Goal: Download file/media

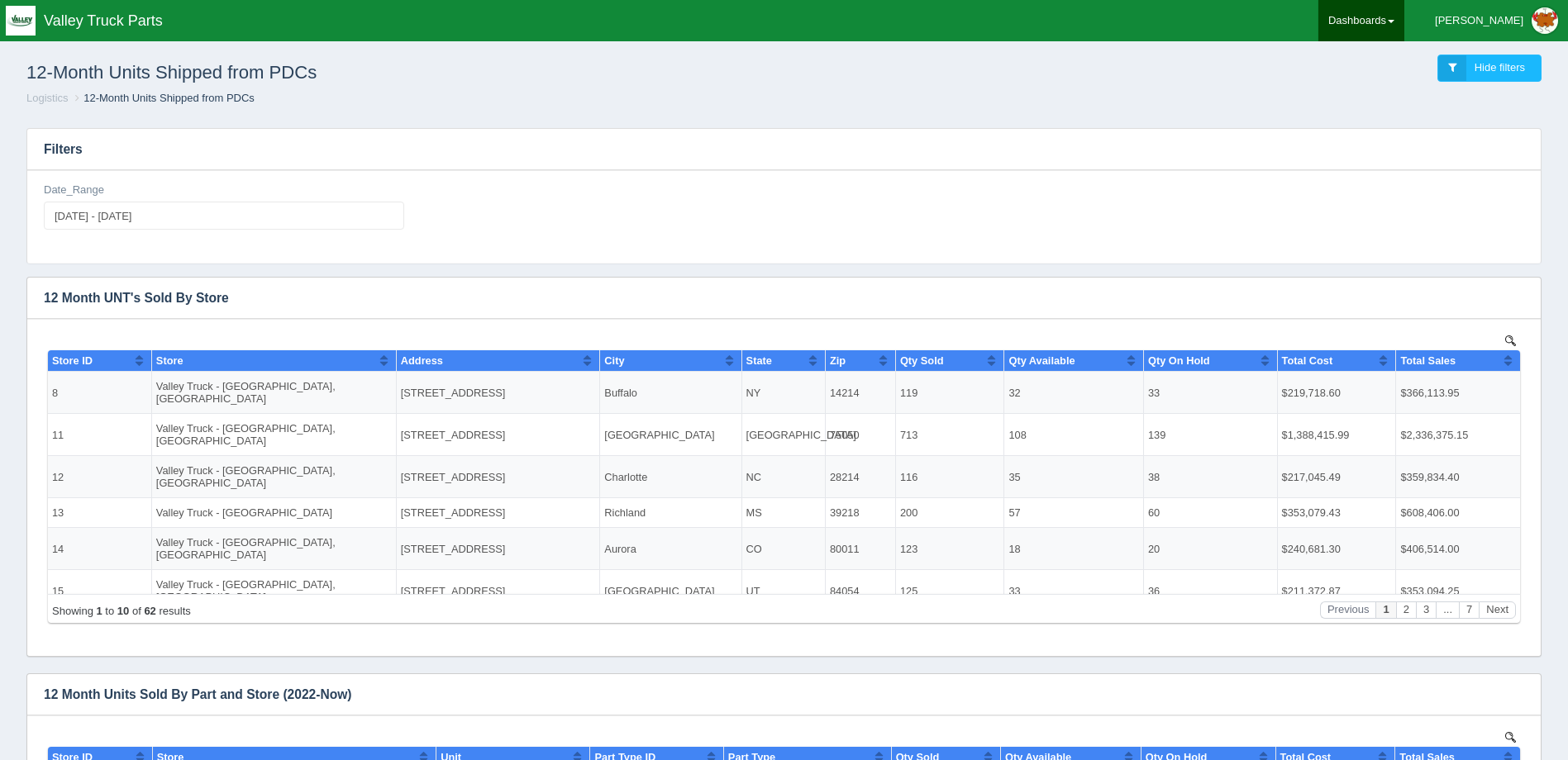
click at [1389, 18] on link "Dashboards" at bounding box center [1361, 21] width 86 height 41
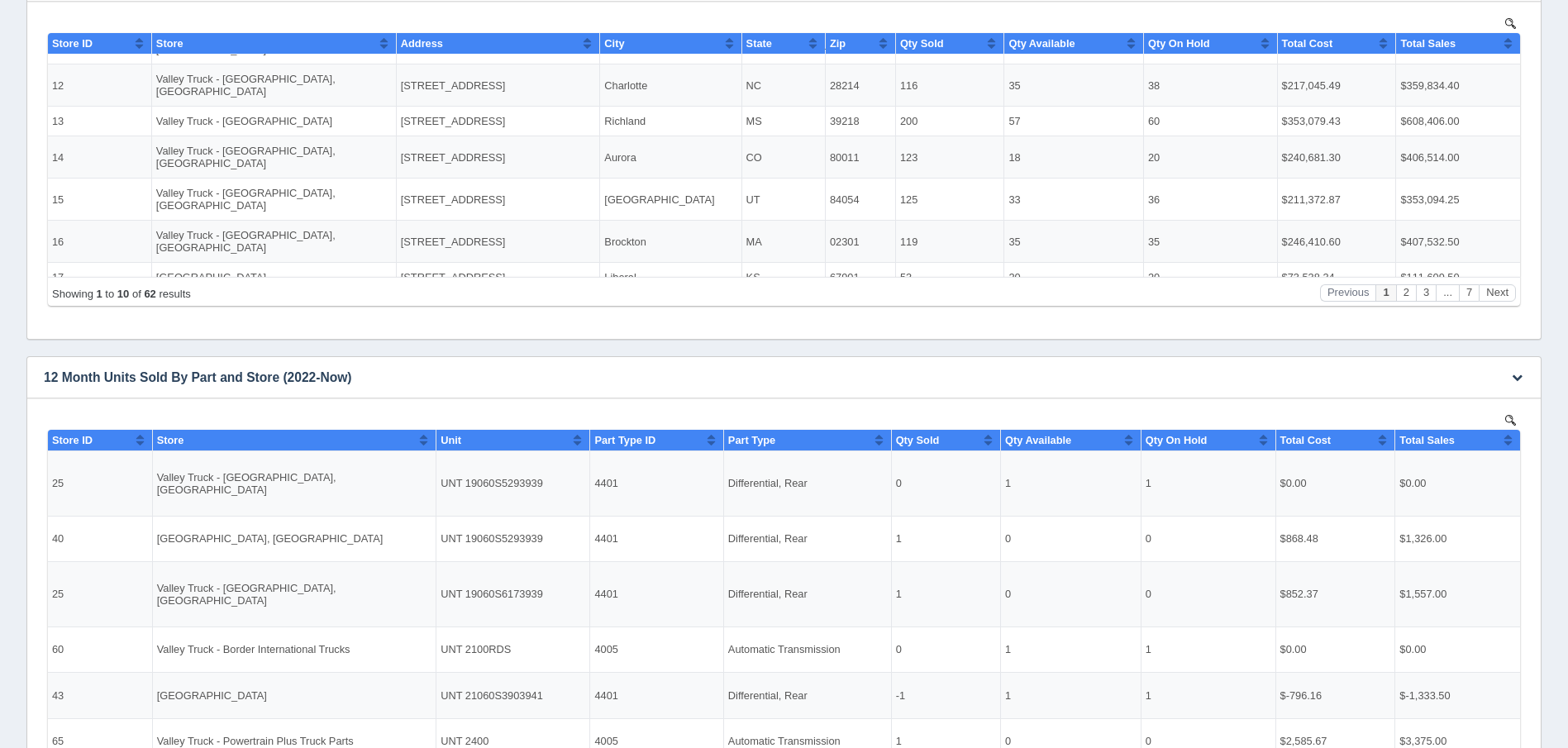
scroll to position [330, 0]
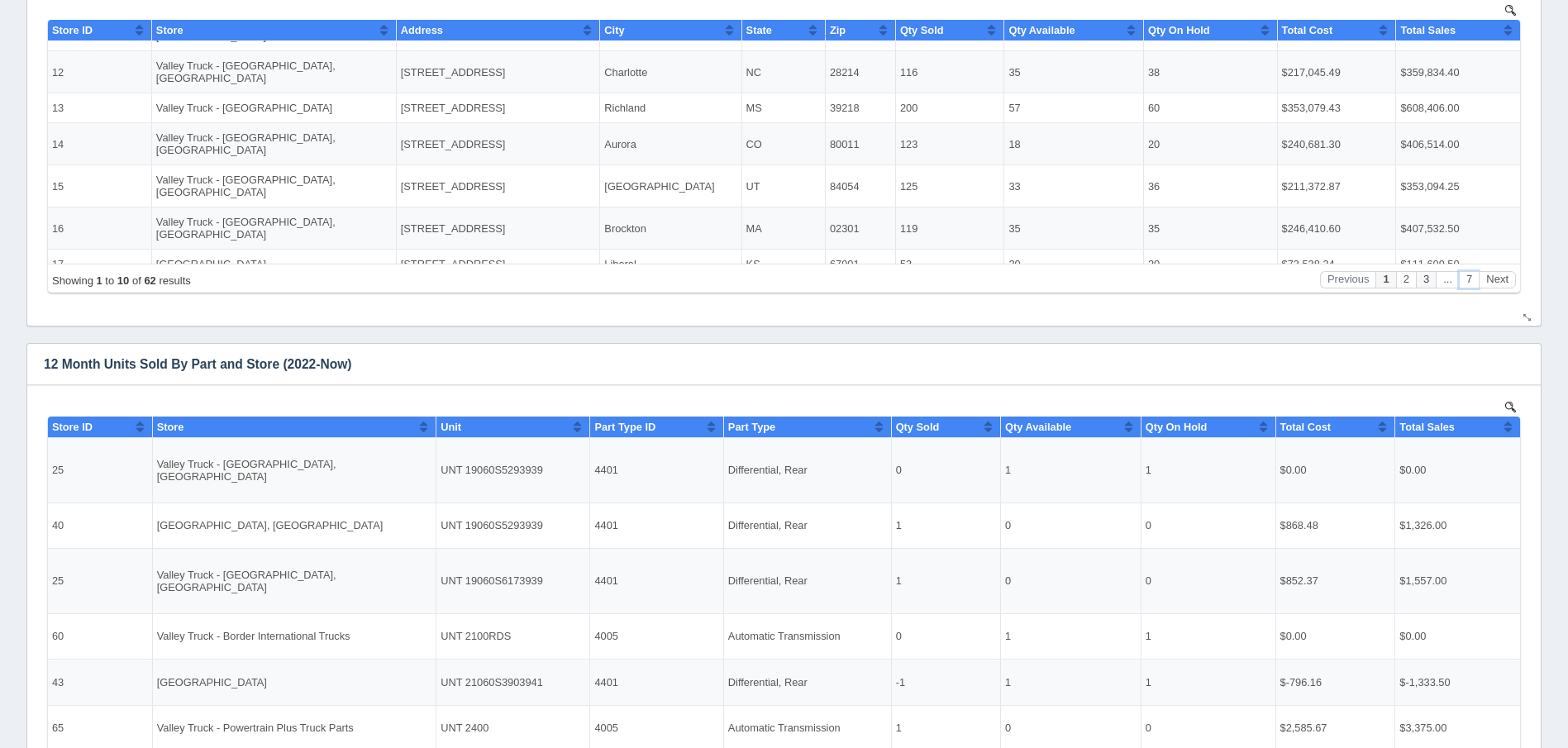
click at [1464, 279] on button "7" at bounding box center [1468, 280] width 20 height 18
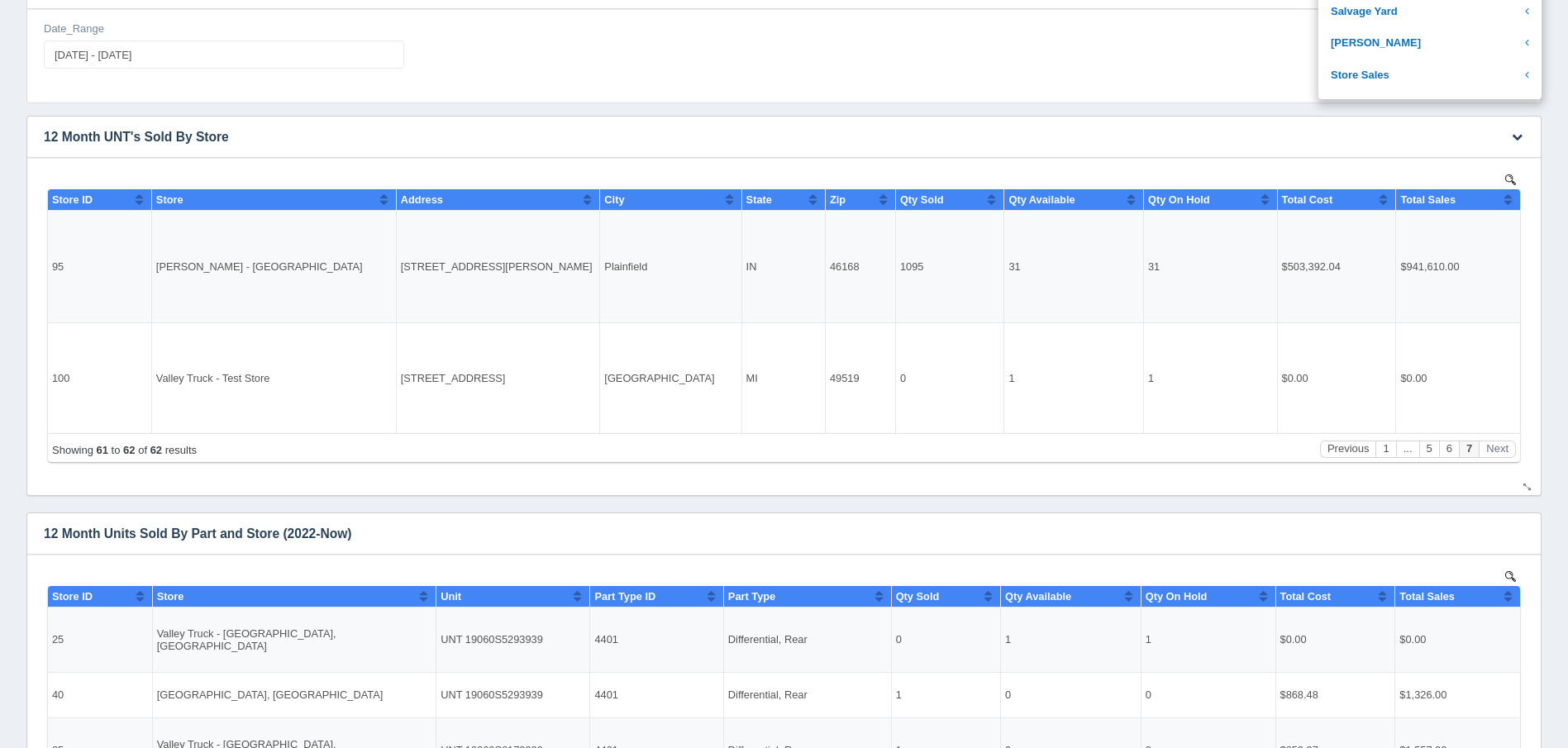
scroll to position [82, 0]
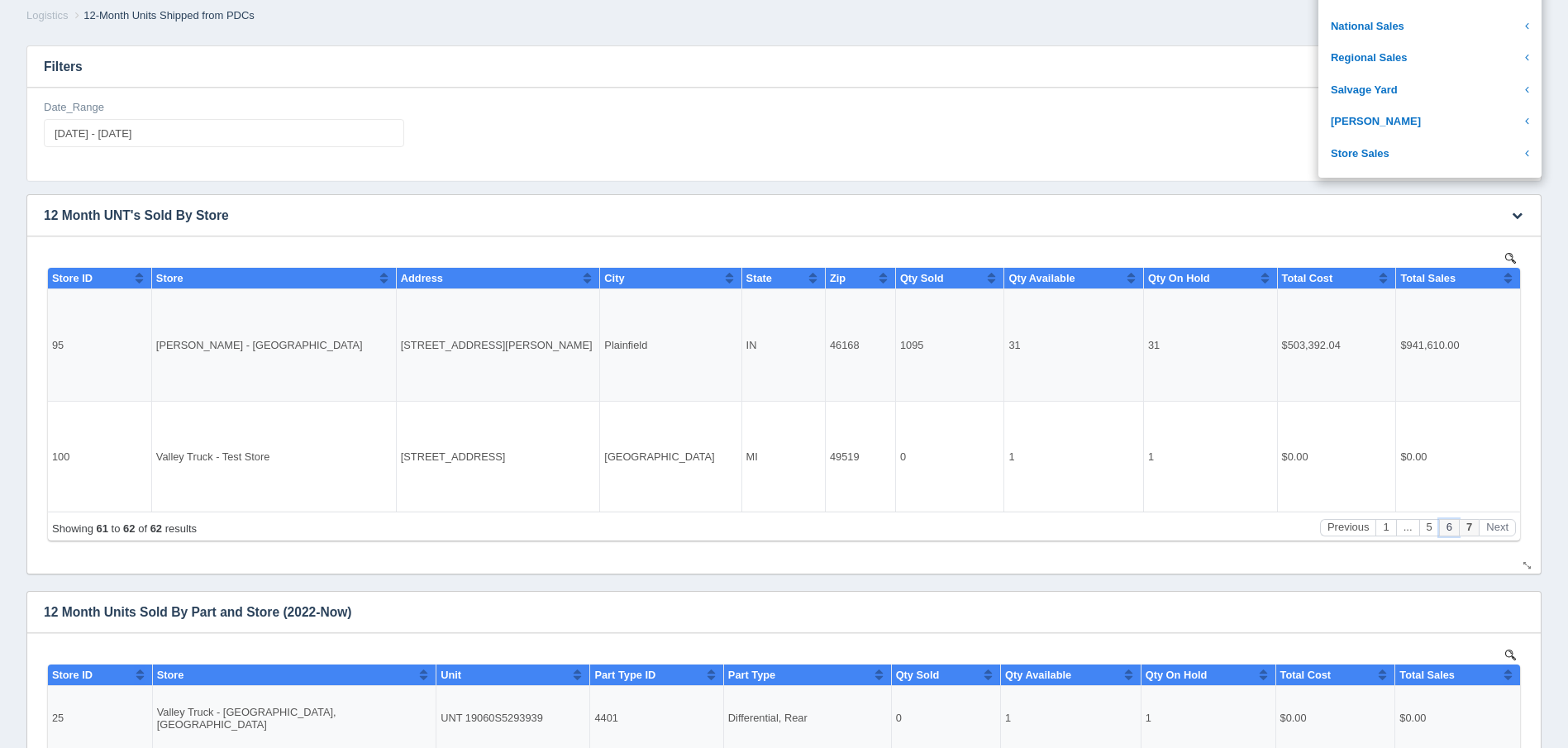
click at [1455, 524] on button "6" at bounding box center [1448, 527] width 20 height 18
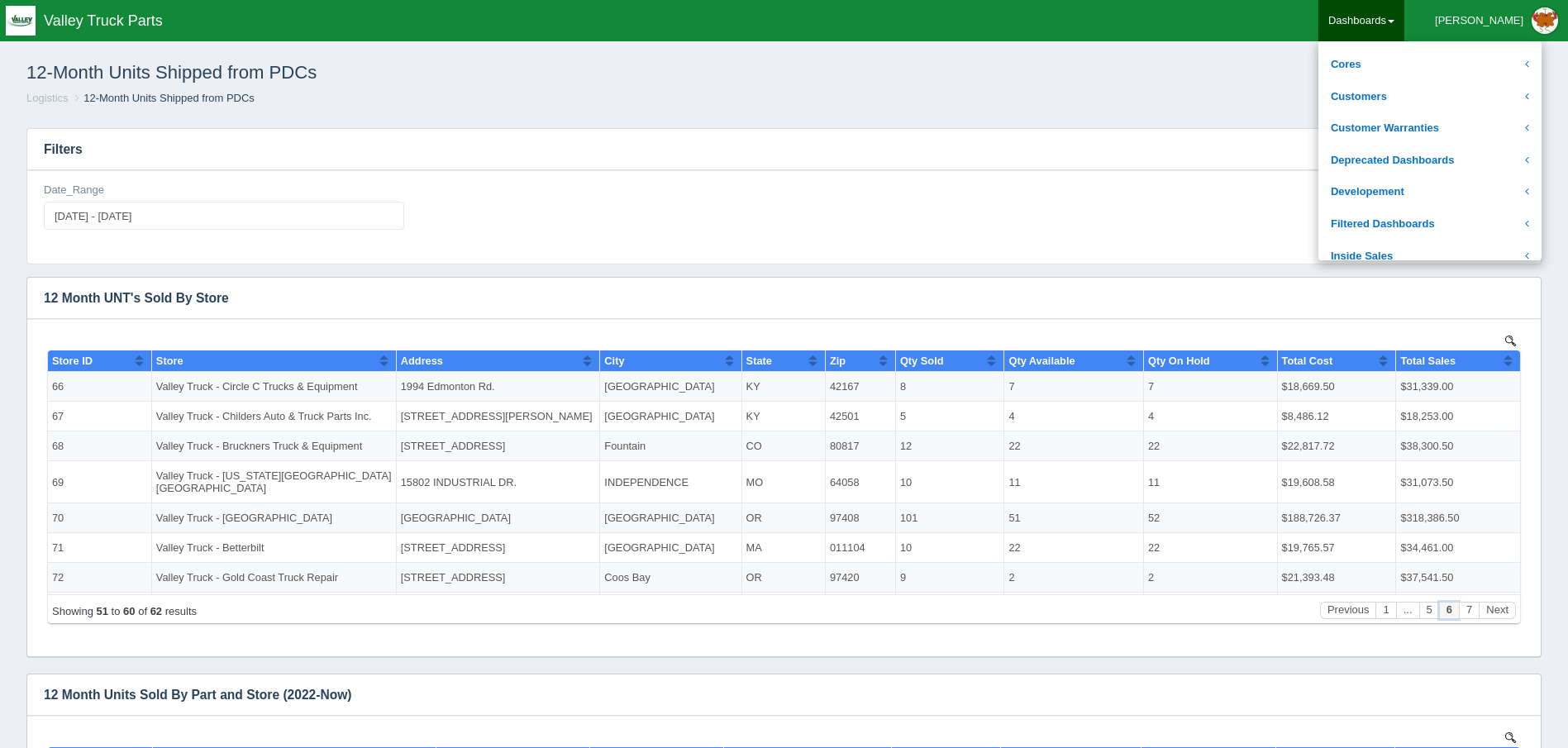
scroll to position [0, 0]
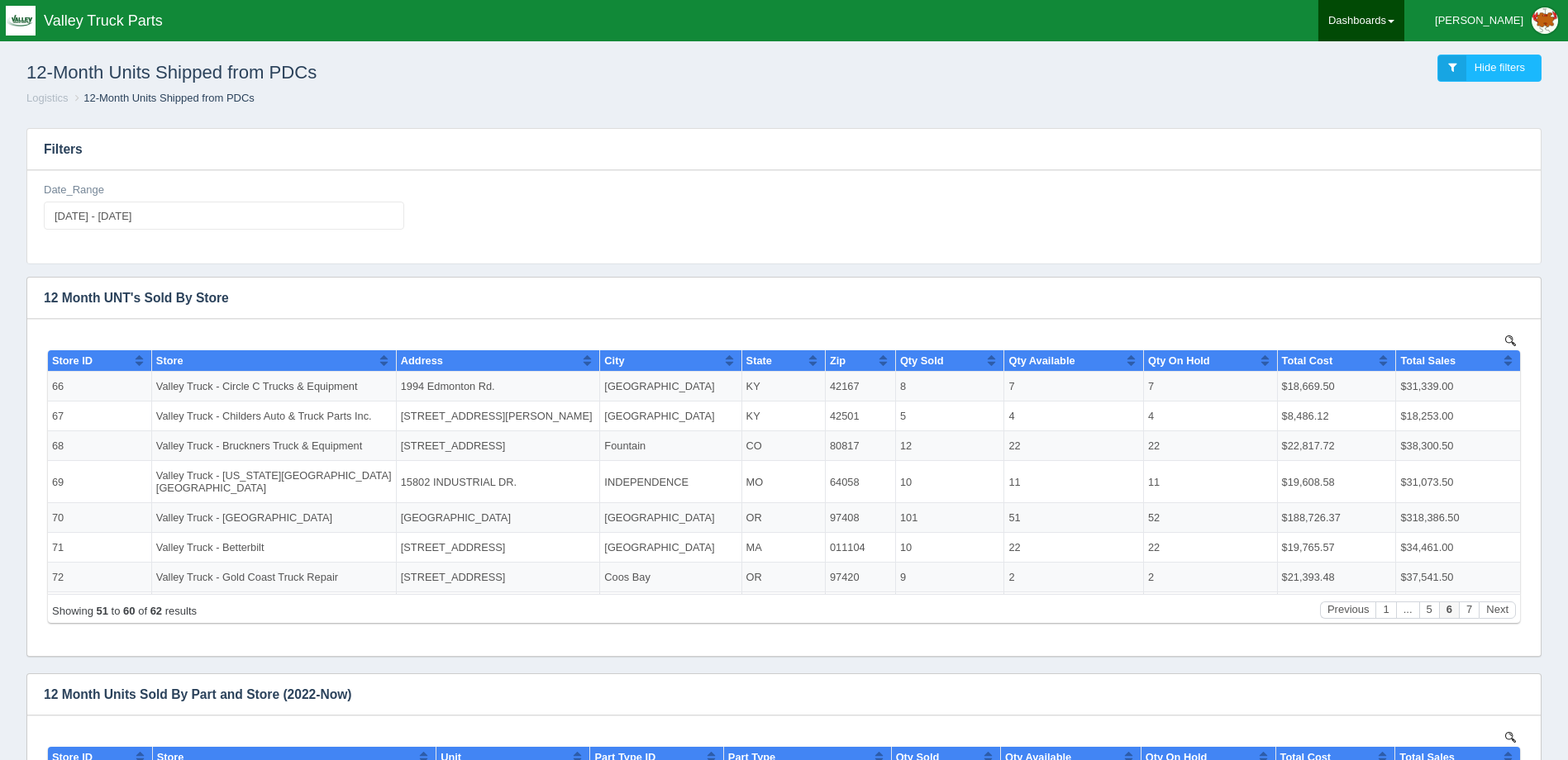
click at [1403, 22] on link "Dashboards" at bounding box center [1361, 21] width 86 height 41
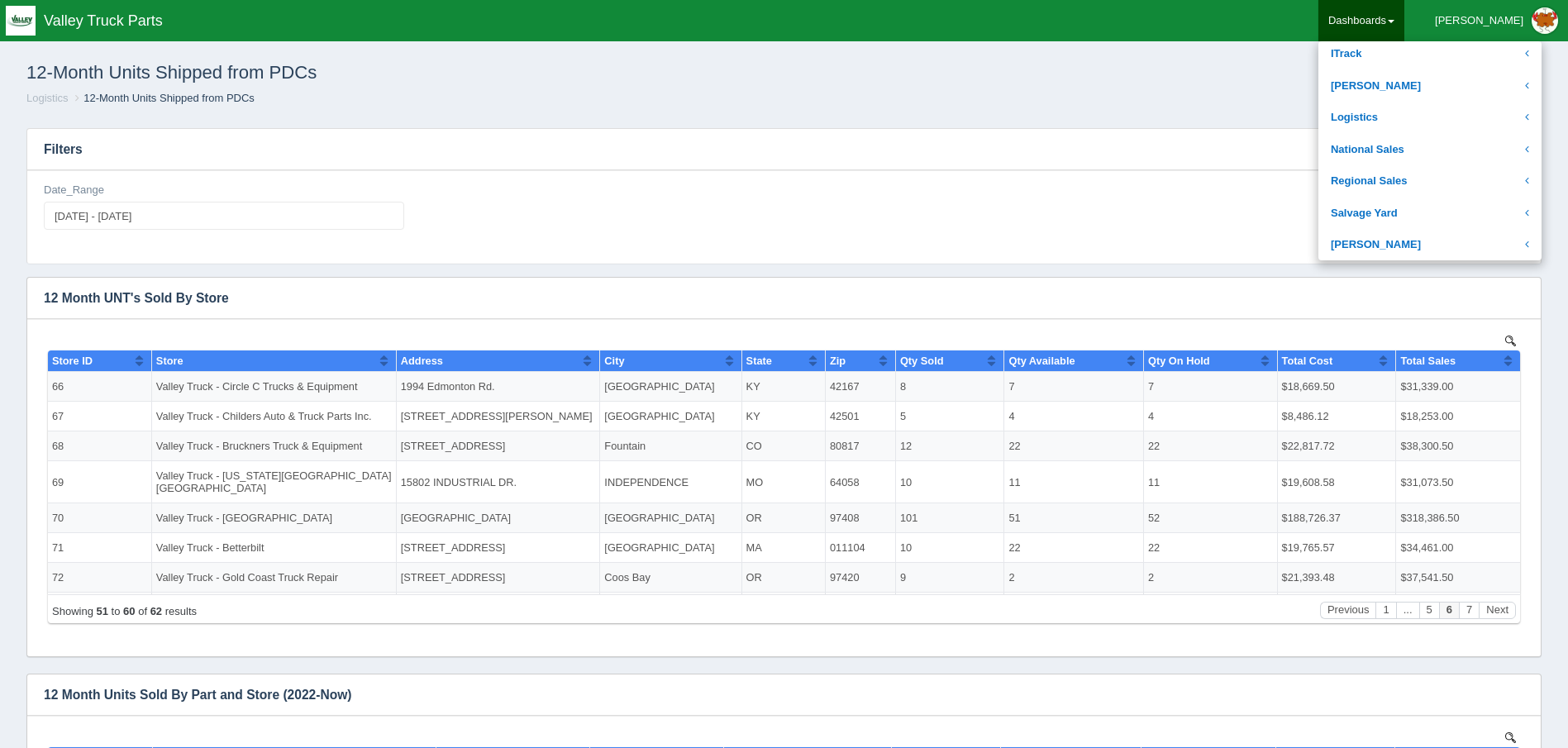
scroll to position [330, 0]
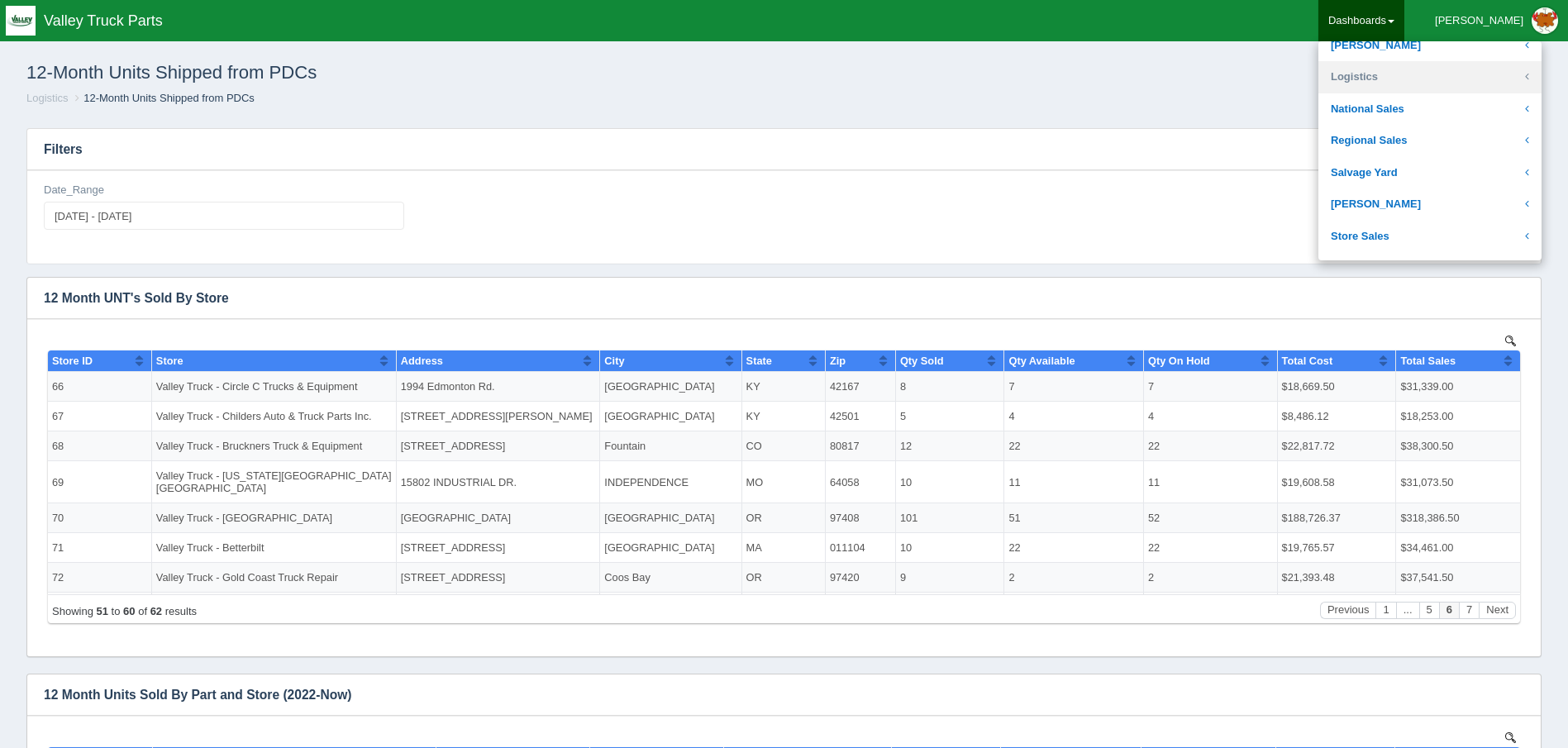
click at [1427, 76] on link "Logistics" at bounding box center [1429, 77] width 223 height 32
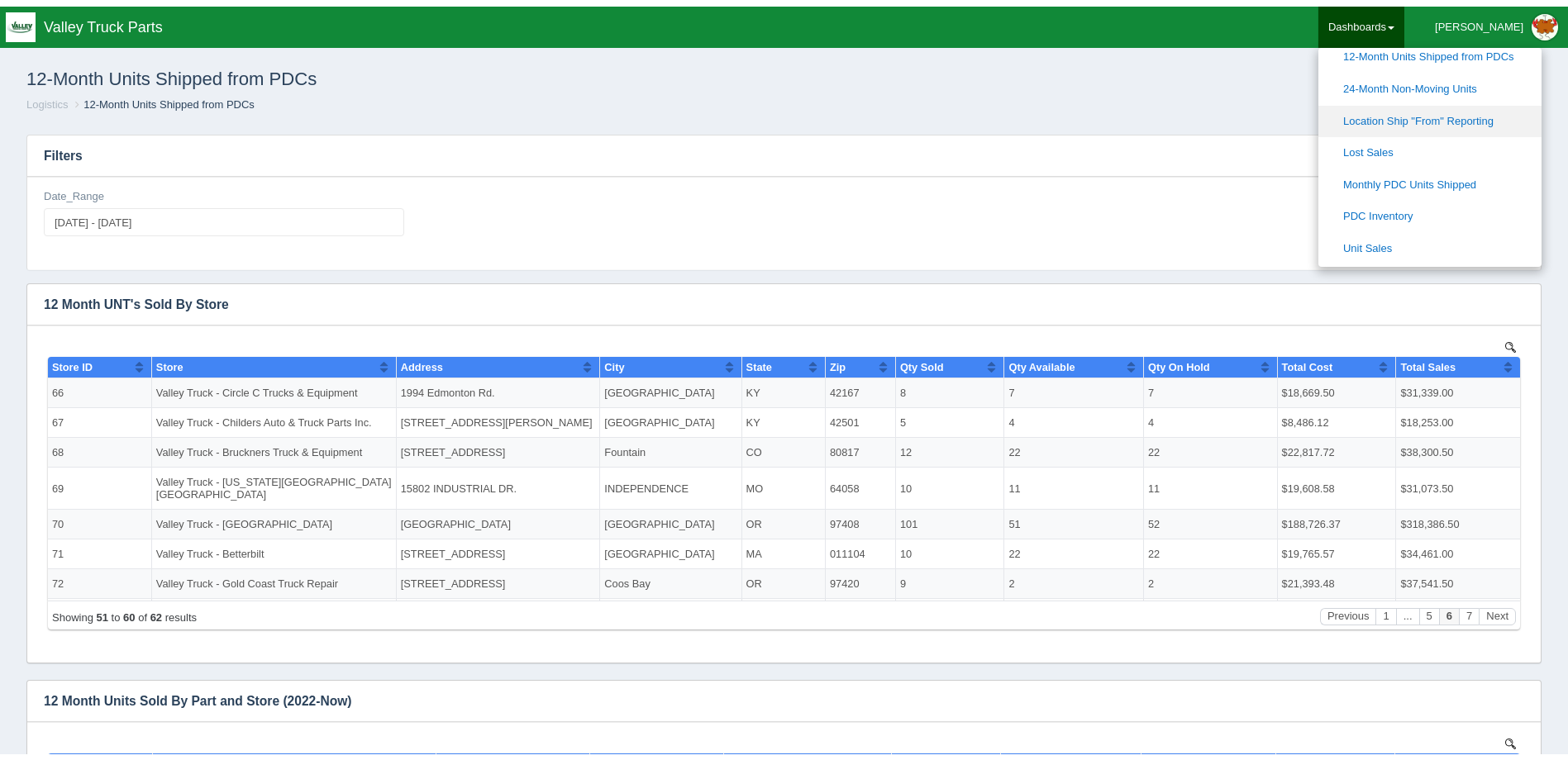
scroll to position [496, 0]
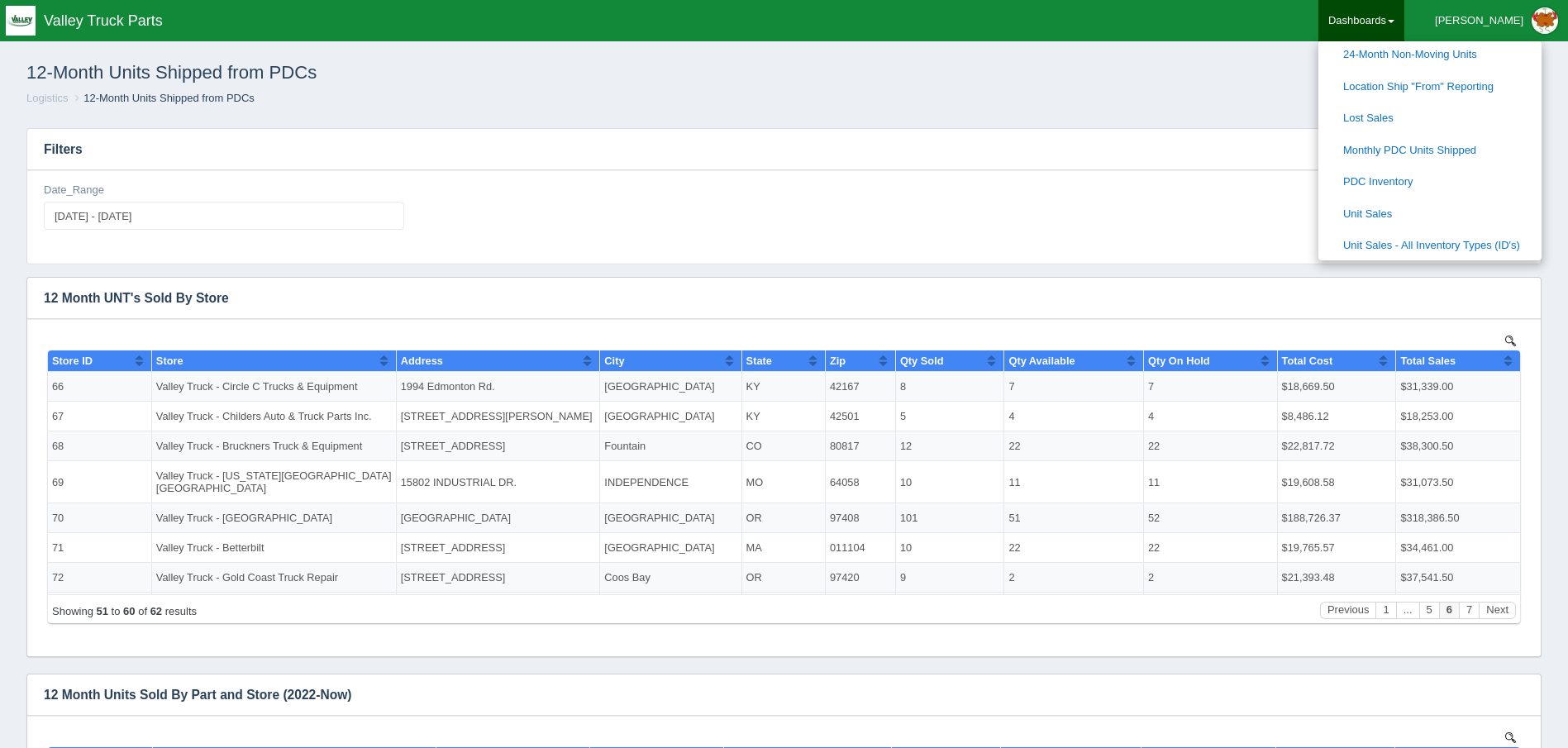
click at [1145, 179] on div "Date_Range [DATE] - [DATE]" at bounding box center [784, 217] width 1513 height 94
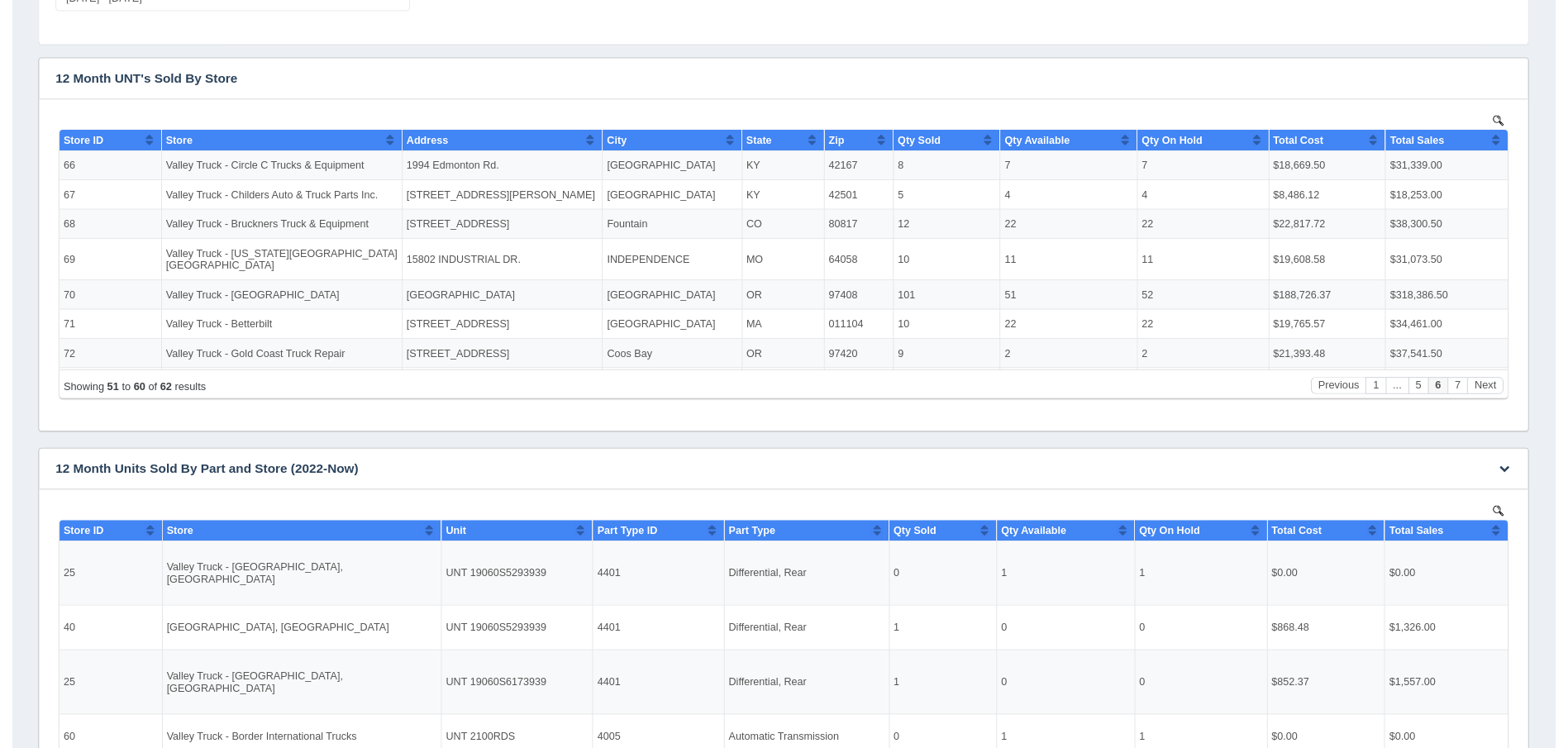
scroll to position [0, 0]
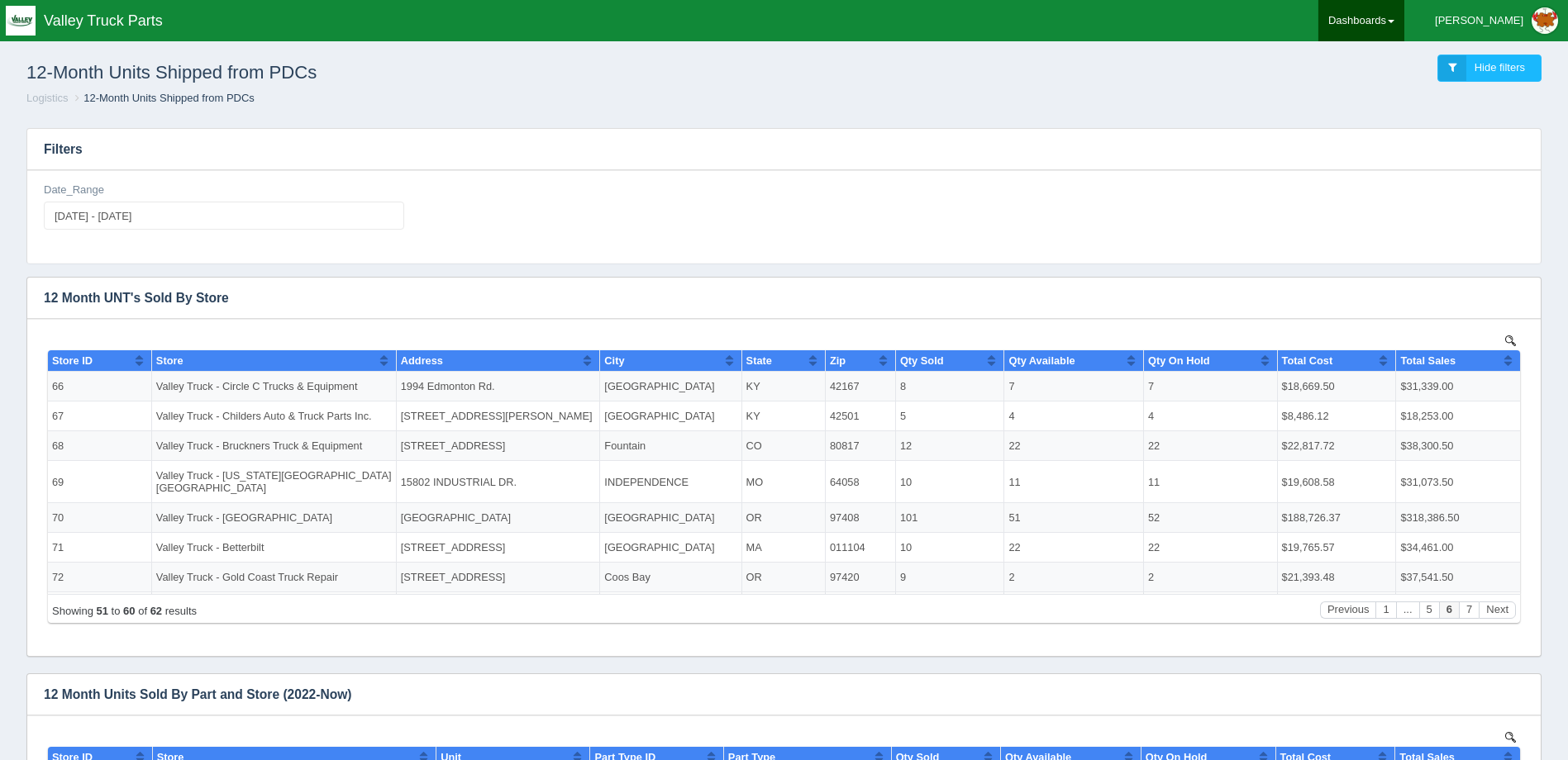
click at [1401, 18] on link "Dashboards" at bounding box center [1361, 21] width 86 height 41
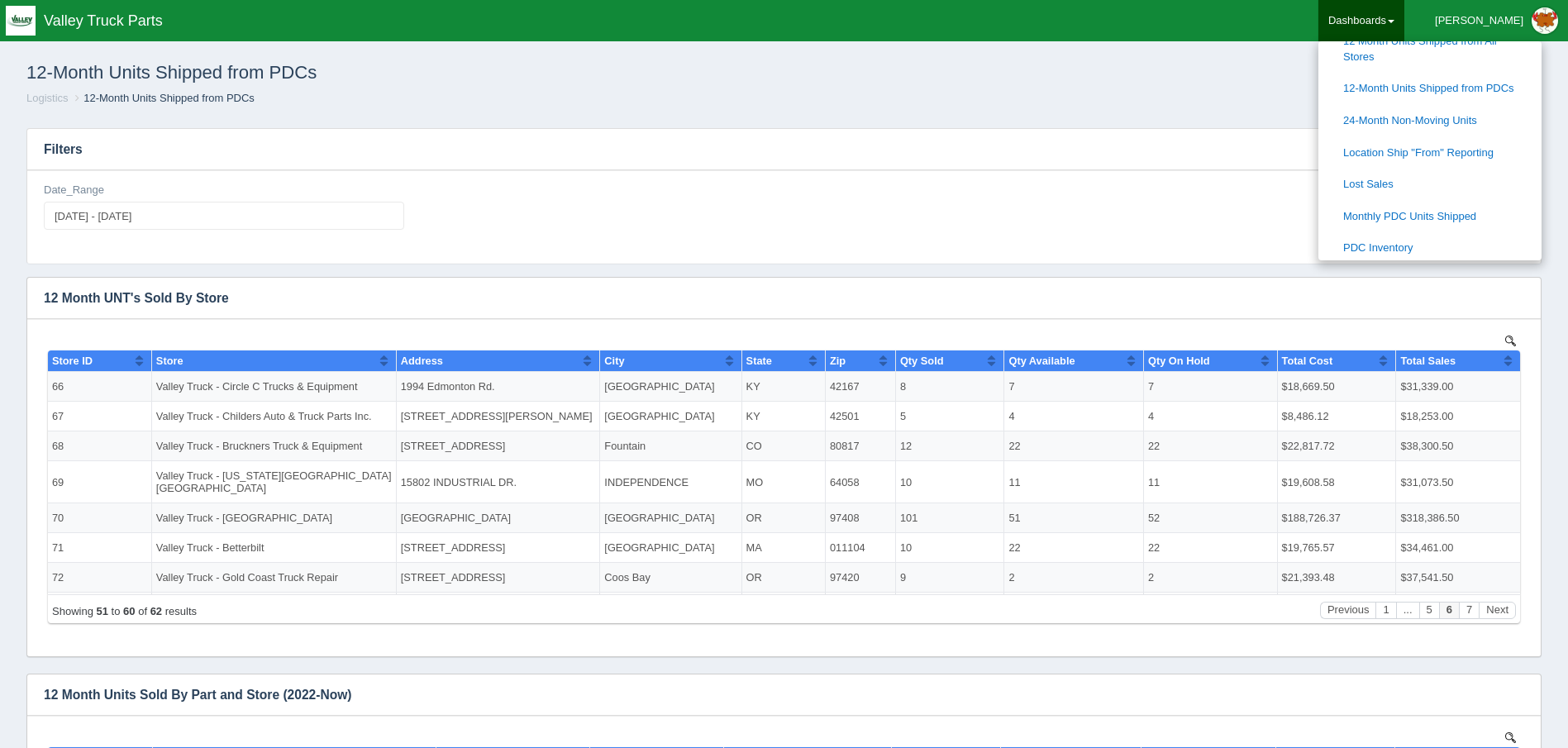
scroll to position [413, 0]
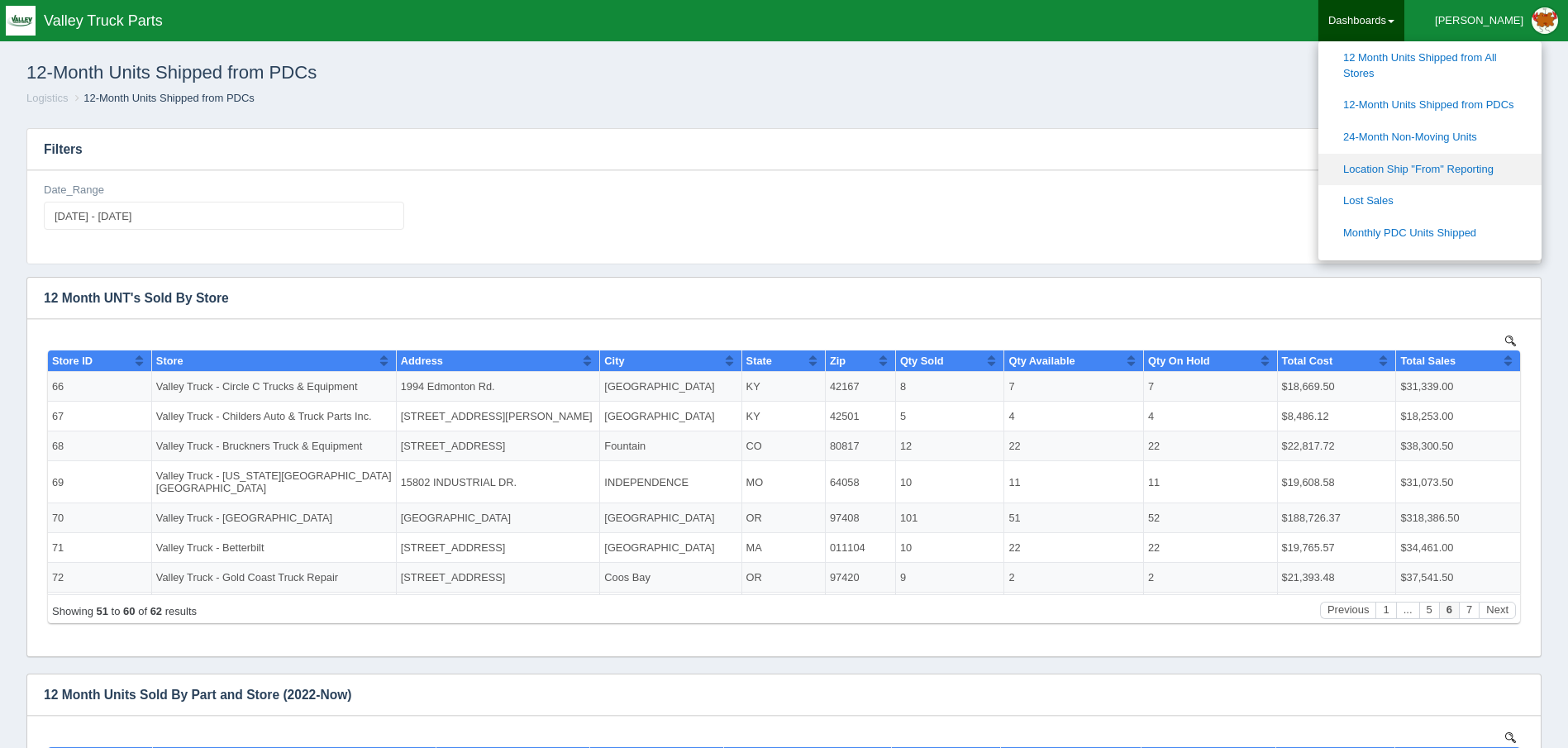
click at [1507, 170] on link "Location Ship "From" Reporting" at bounding box center [1429, 169] width 223 height 32
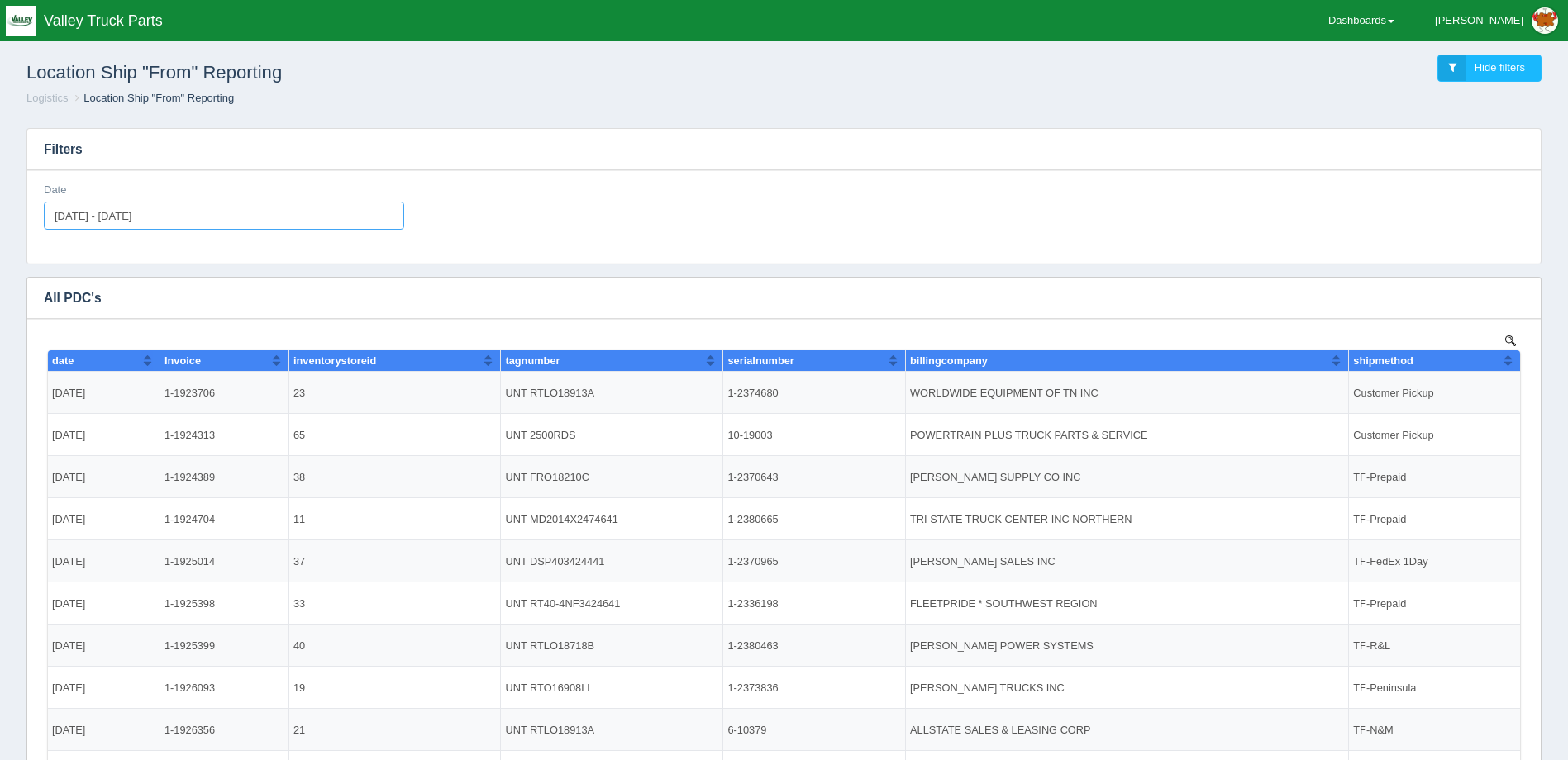
type input "2025-08-15"
click at [203, 210] on input "2025-08-15 - 2025-08-15" at bounding box center [224, 215] width 360 height 28
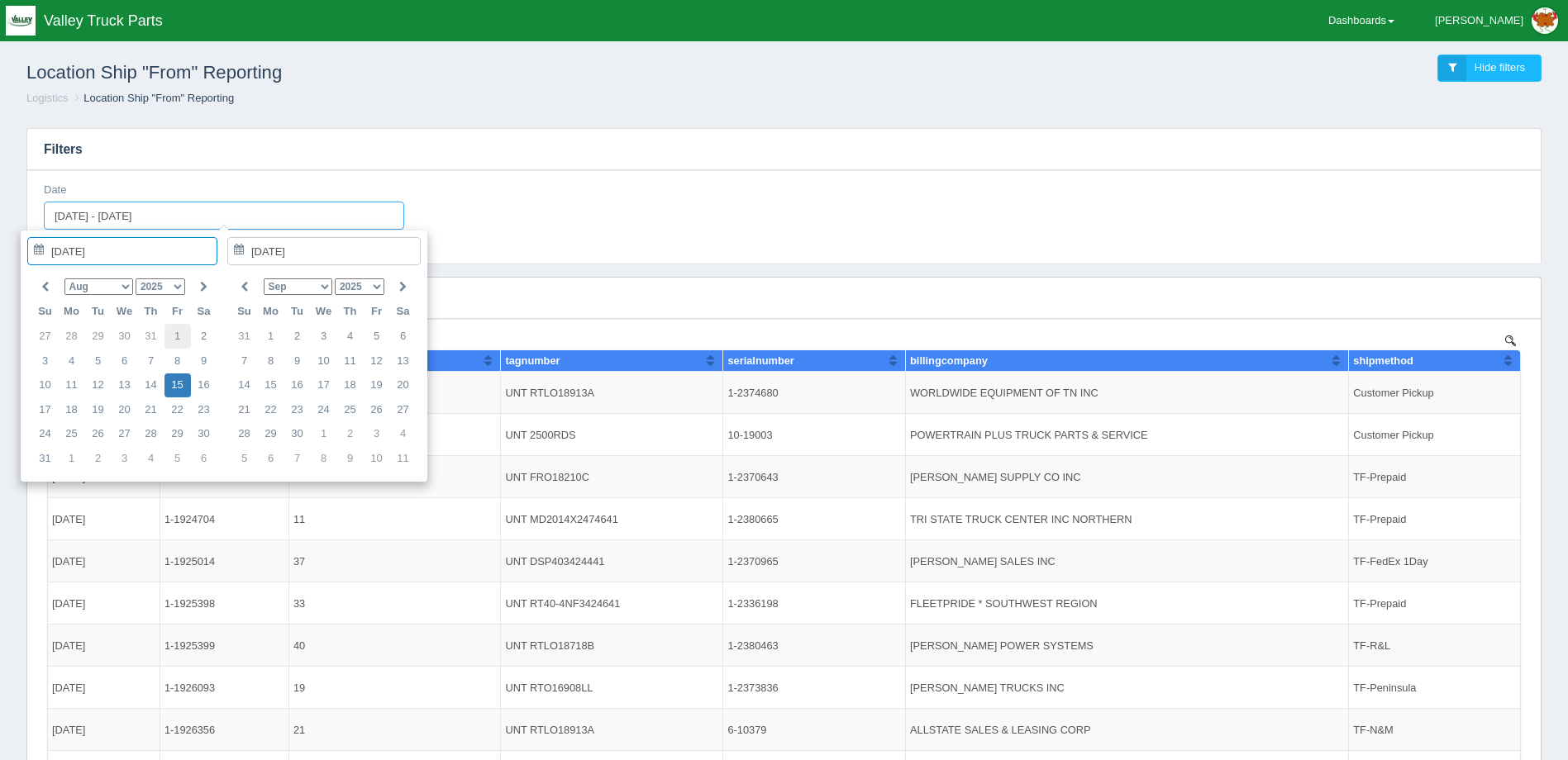
type input "[DATE]"
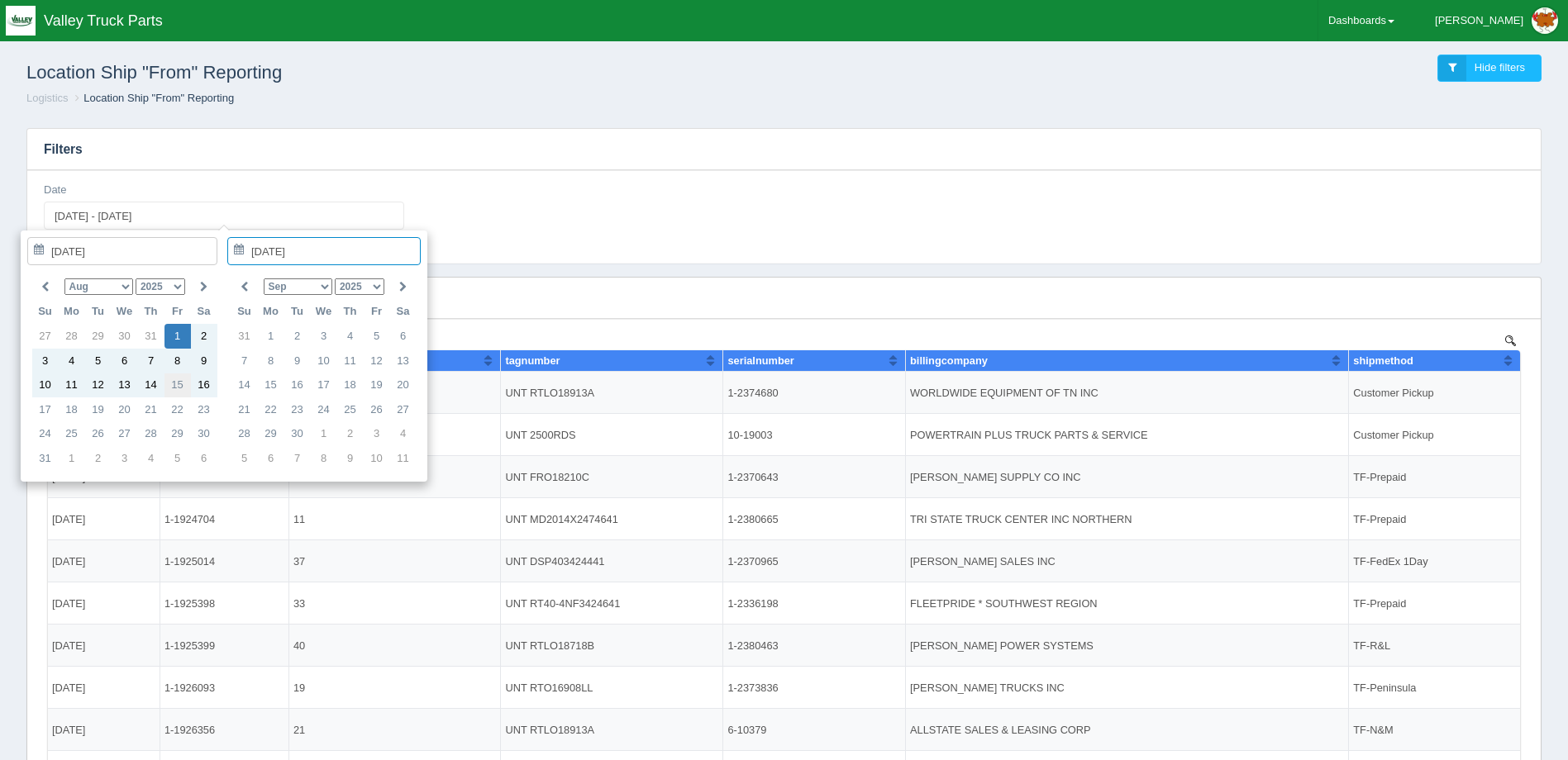
type input "2025-08-15"
type input "2025-08-01 - 2025-08-15"
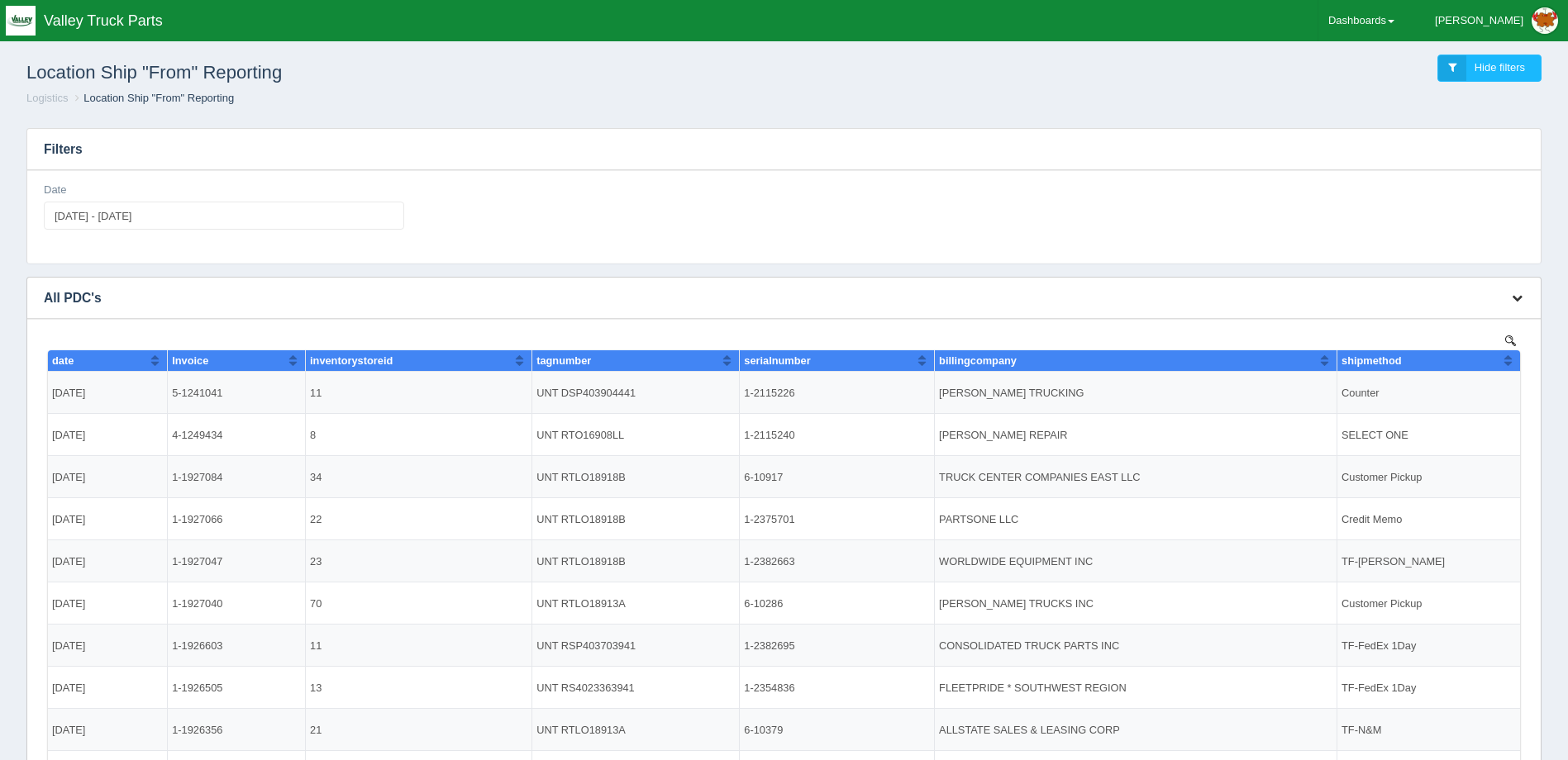
click at [1507, 293] on button "button" at bounding box center [1517, 298] width 22 height 25
click at [1457, 328] on link "Download CSV" at bounding box center [1461, 323] width 132 height 24
click at [1028, 95] on ol "Logistics Location Ship "From" Reporting" at bounding box center [784, 98] width 1542 height 16
click at [116, 18] on span "Valley Truck Parts" at bounding box center [103, 21] width 119 height 17
